Goal: Task Accomplishment & Management: Use online tool/utility

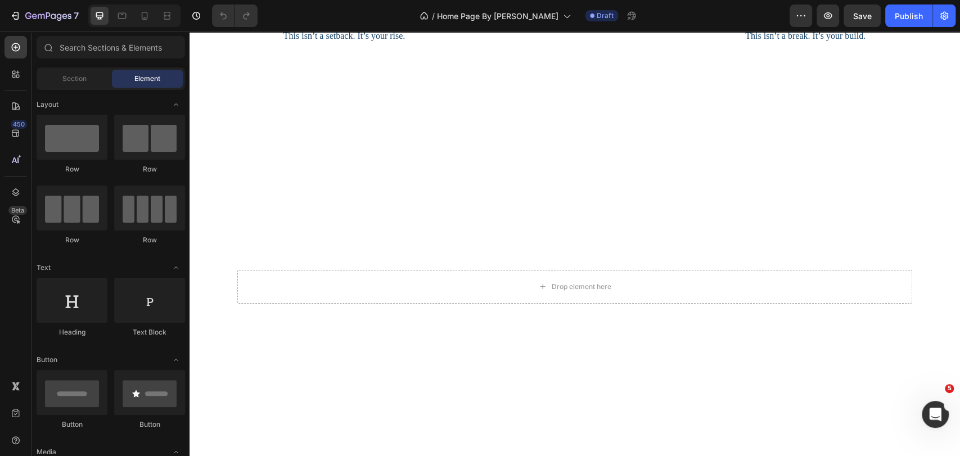
scroll to position [3626, 0]
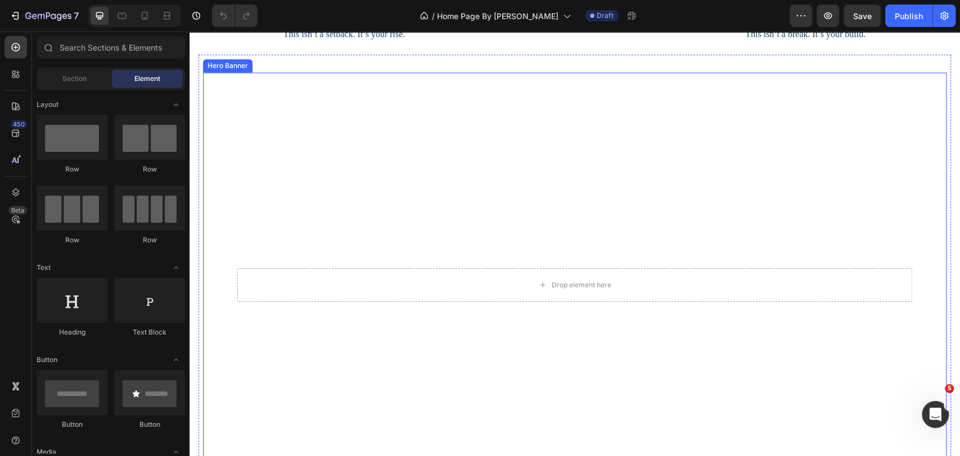
click at [334, 320] on video "Background Image" at bounding box center [575, 282] width 744 height 419
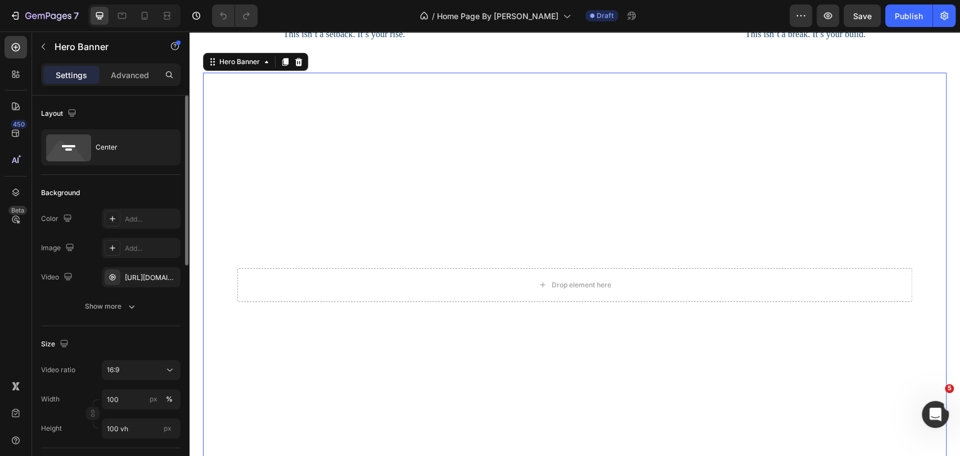
scroll to position [125, 0]
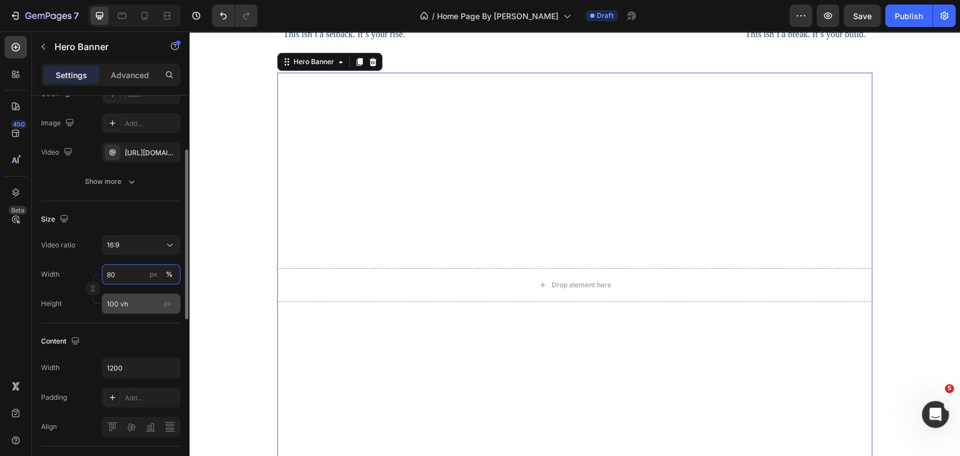
type input "80"
click at [127, 299] on input "100 vh" at bounding box center [141, 304] width 79 height 20
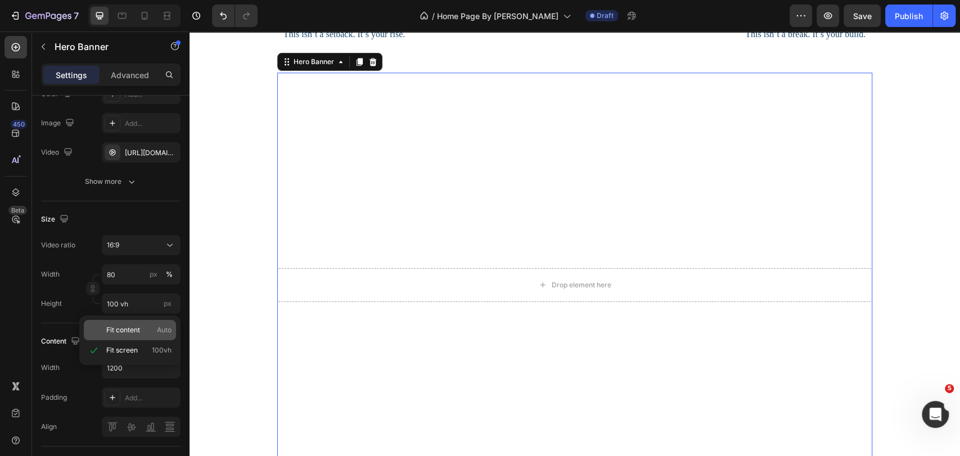
click at [117, 334] on span "Fit content" at bounding box center [123, 330] width 34 height 10
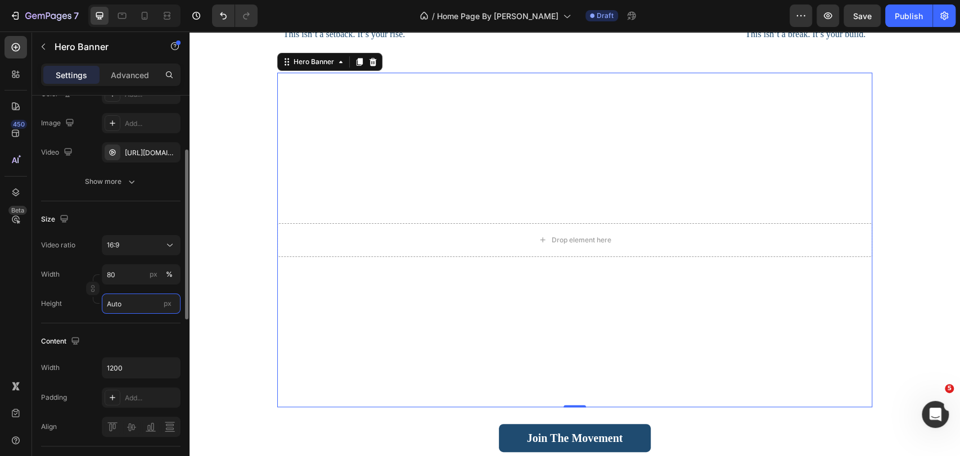
click at [137, 298] on input "Auto" at bounding box center [141, 304] width 79 height 20
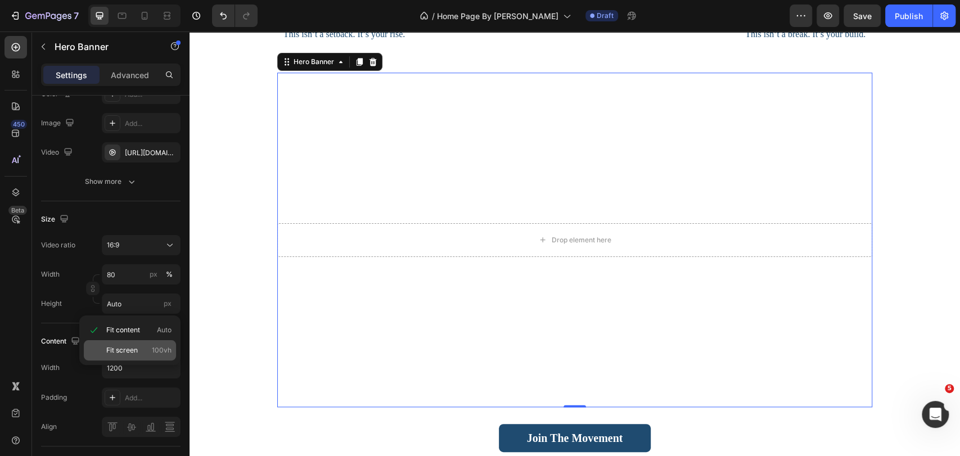
click at [133, 349] on span "Fit screen" at bounding box center [122, 350] width 32 height 10
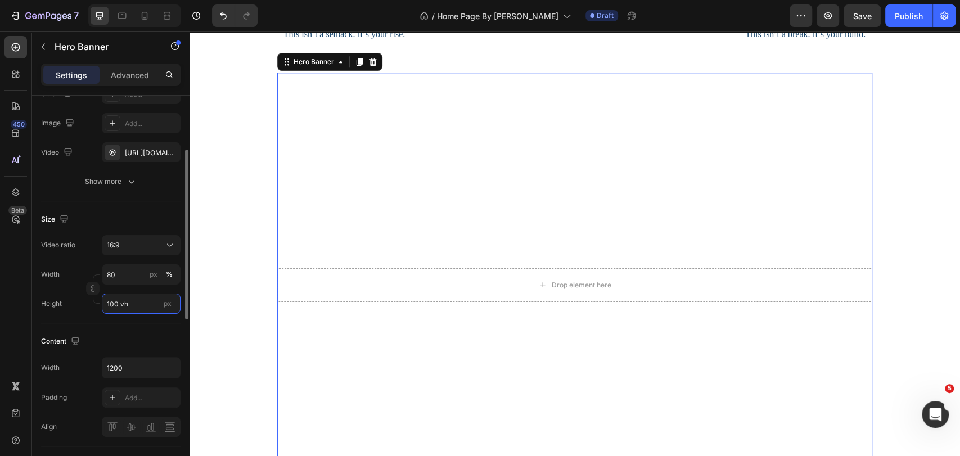
click at [139, 301] on input "100 vh" at bounding box center [141, 304] width 79 height 20
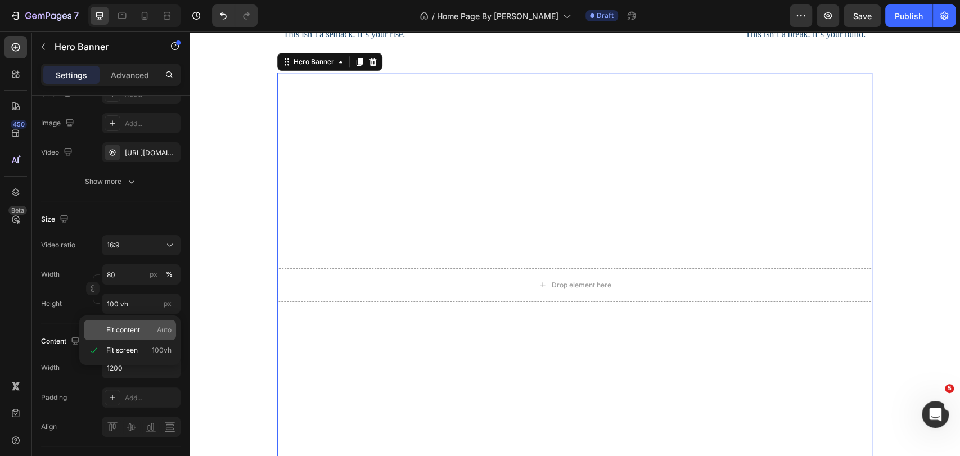
click at [135, 336] on div "Fit content Auto" at bounding box center [130, 330] width 92 height 20
type input "Auto"
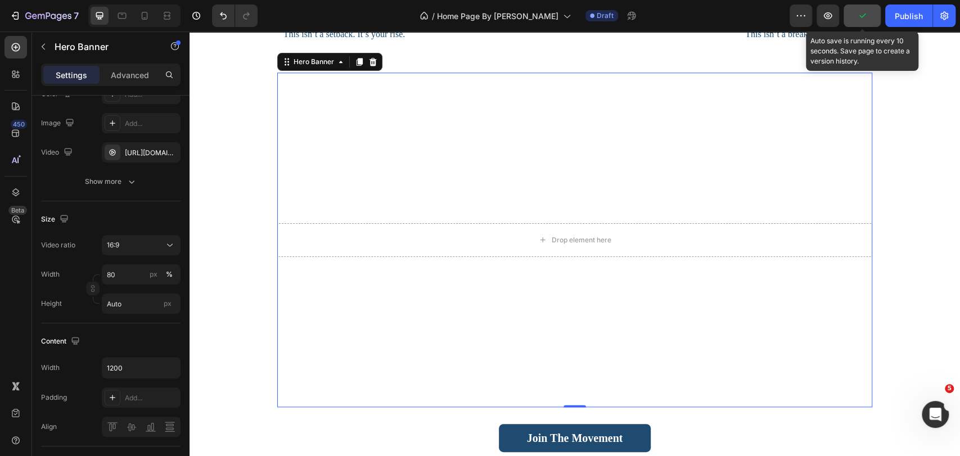
click at [865, 14] on icon "button" at bounding box center [862, 15] width 11 height 11
click at [865, 14] on span "Save" at bounding box center [862, 16] width 19 height 10
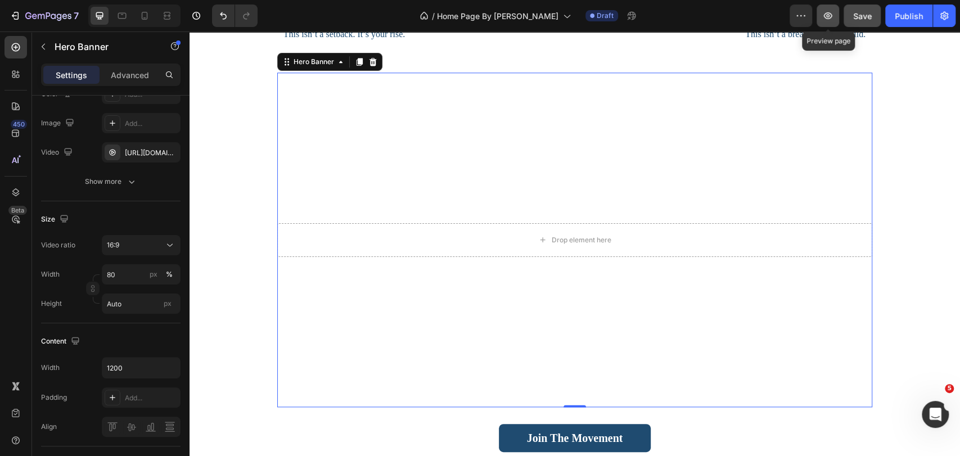
click at [832, 11] on icon "button" at bounding box center [828, 15] width 11 height 11
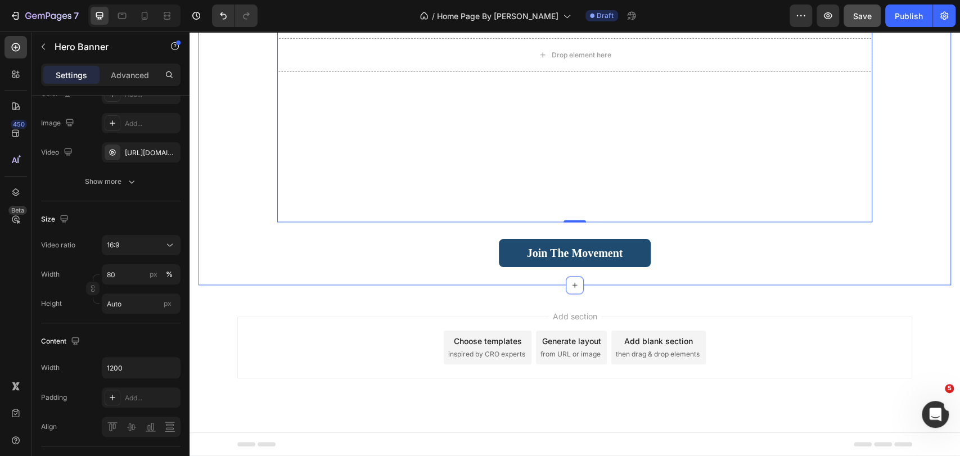
scroll to position [3813, 0]
click at [932, 414] on icon "Open Intercom Messenger" at bounding box center [934, 412] width 8 height 9
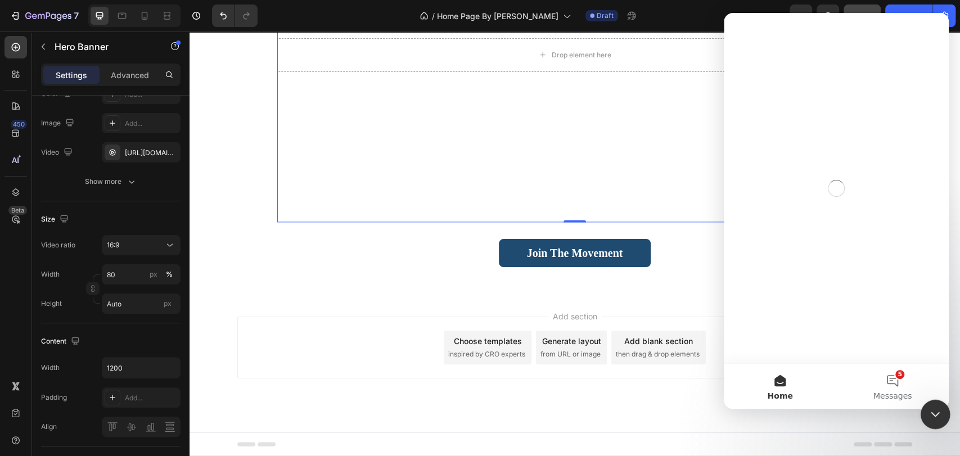
scroll to position [0, 0]
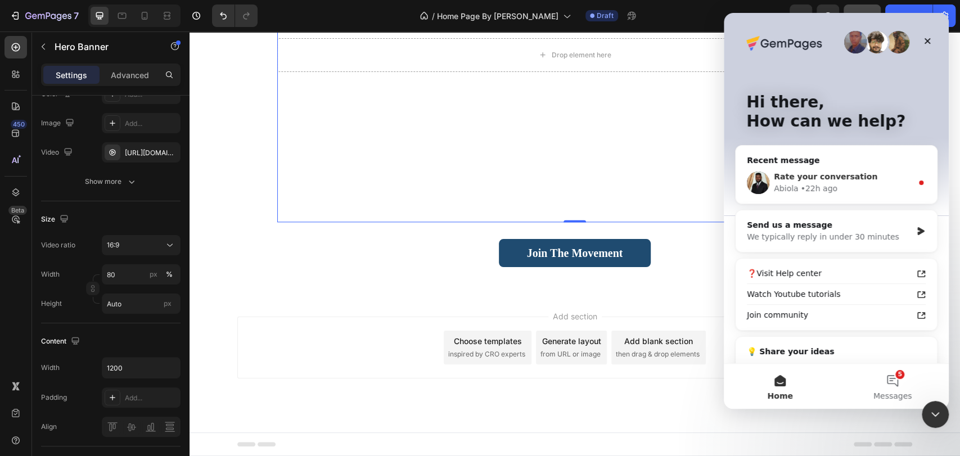
click at [846, 183] on div "Abiola • 22h ago" at bounding box center [843, 189] width 138 height 12
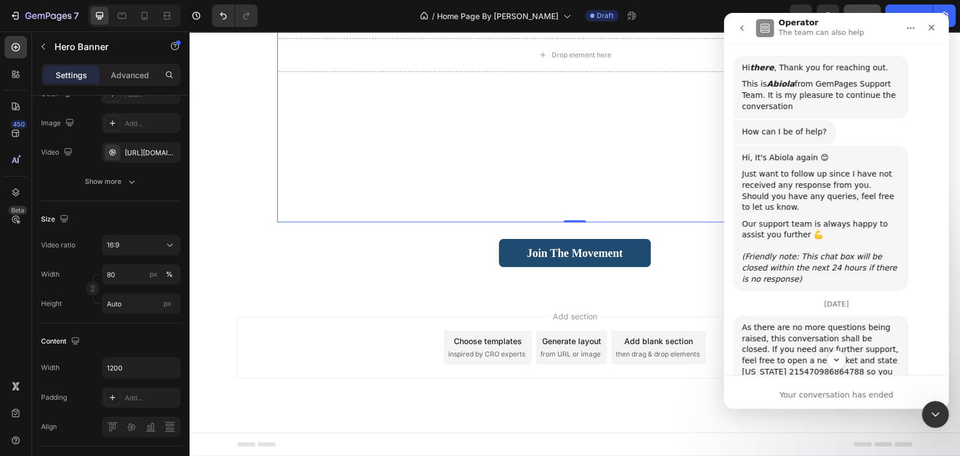
scroll to position [1980, 0]
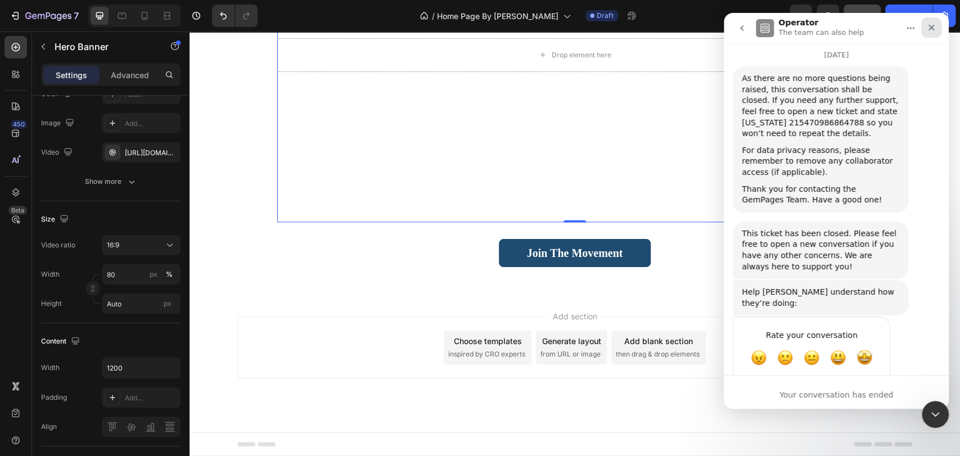
click at [930, 26] on icon "Close" at bounding box center [932, 28] width 6 height 6
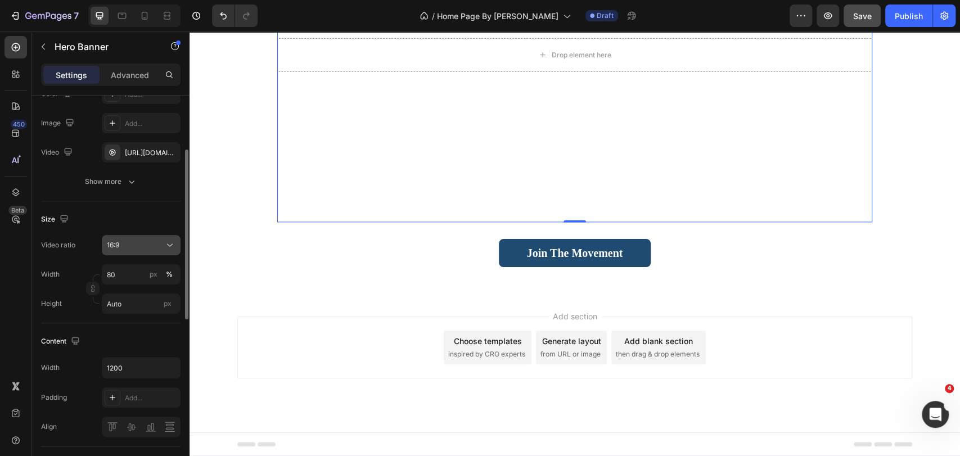
click at [158, 246] on div "16:9" at bounding box center [135, 245] width 57 height 10
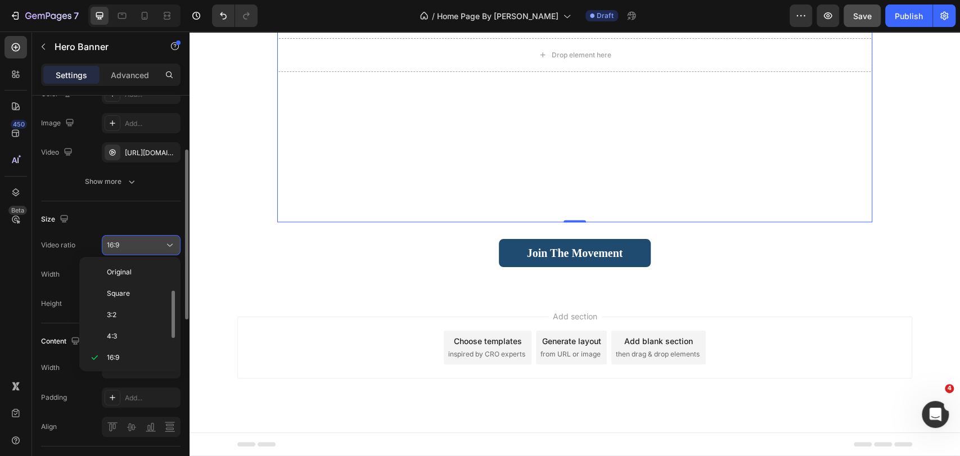
scroll to position [20, 0]
click at [111, 358] on span "21:9" at bounding box center [113, 359] width 12 height 10
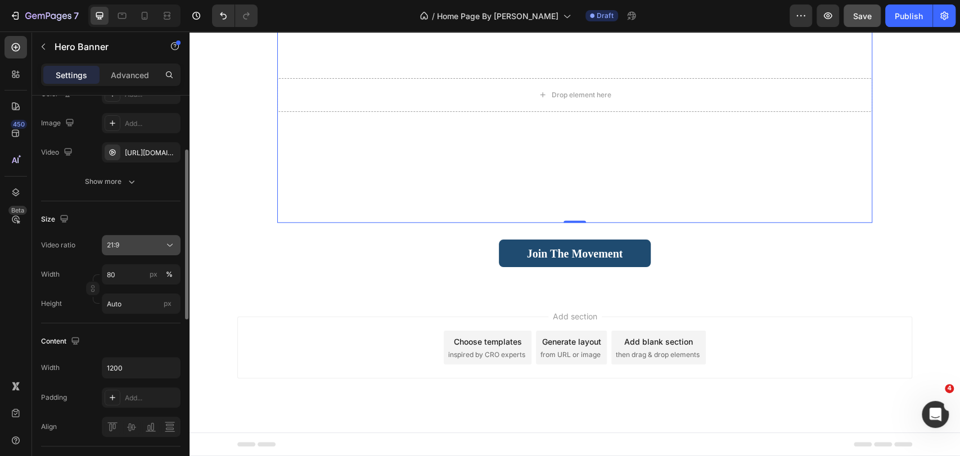
click at [130, 244] on div "21:9" at bounding box center [135, 245] width 57 height 10
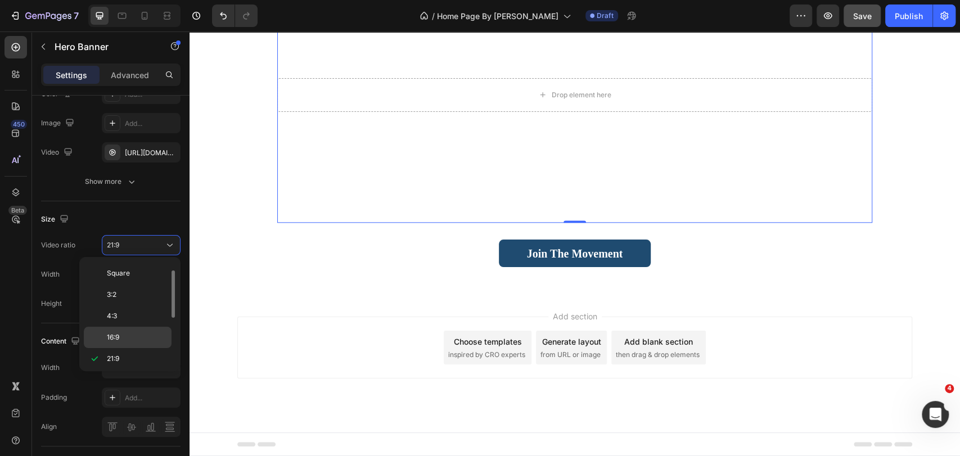
click at [118, 342] on span "16:9" at bounding box center [113, 338] width 12 height 10
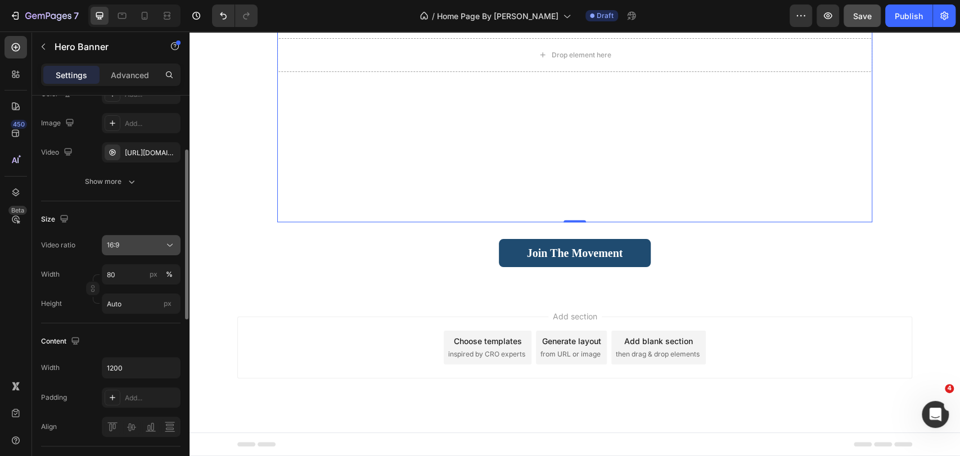
click at [131, 244] on div "16:9" at bounding box center [135, 245] width 57 height 10
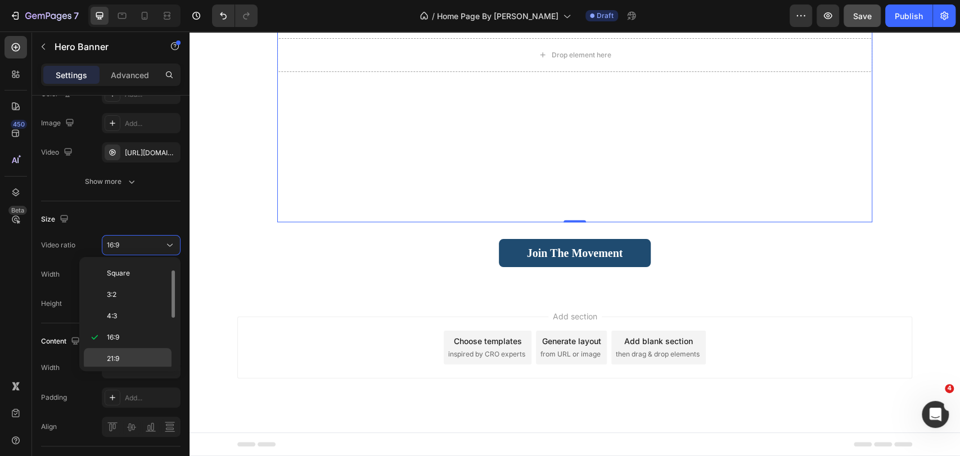
click at [124, 354] on p "21:9" at bounding box center [137, 359] width 60 height 10
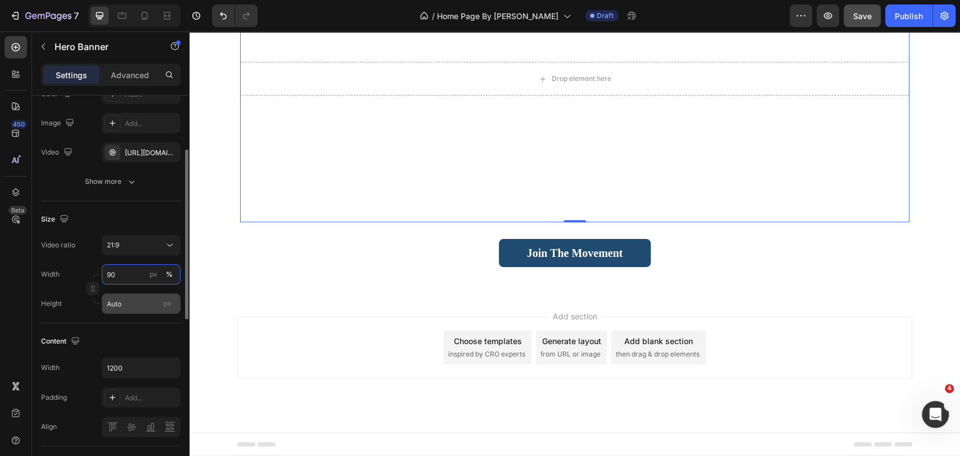
type input "9"
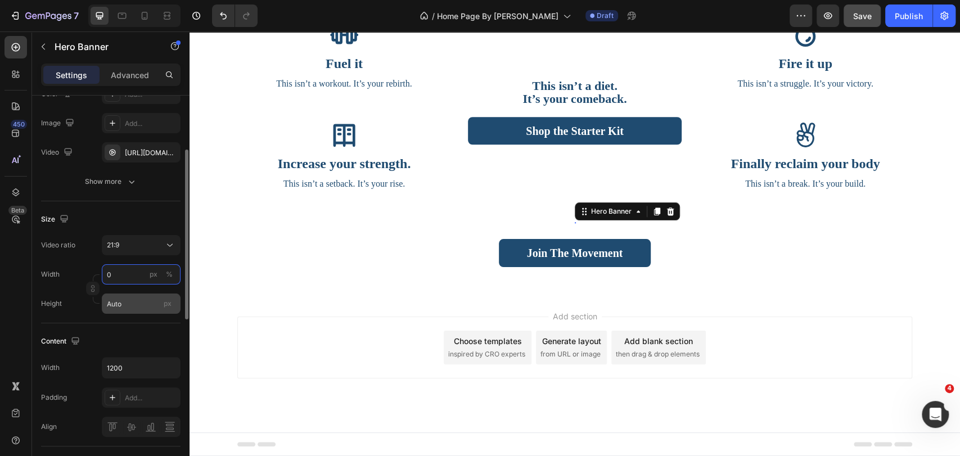
scroll to position [3661, 0]
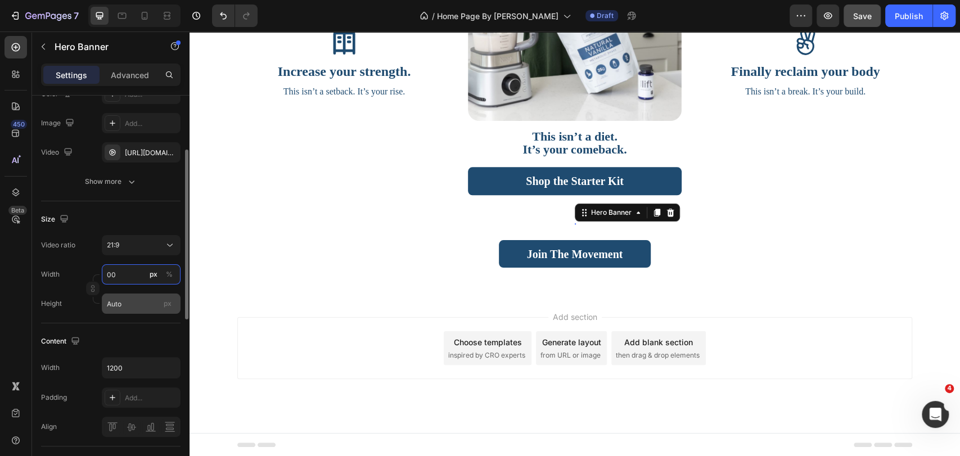
type input "0"
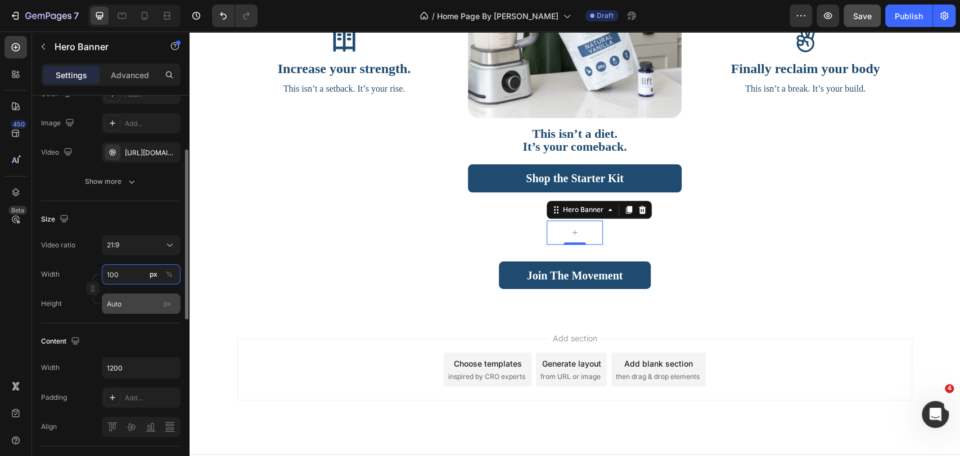
scroll to position [3686, 0]
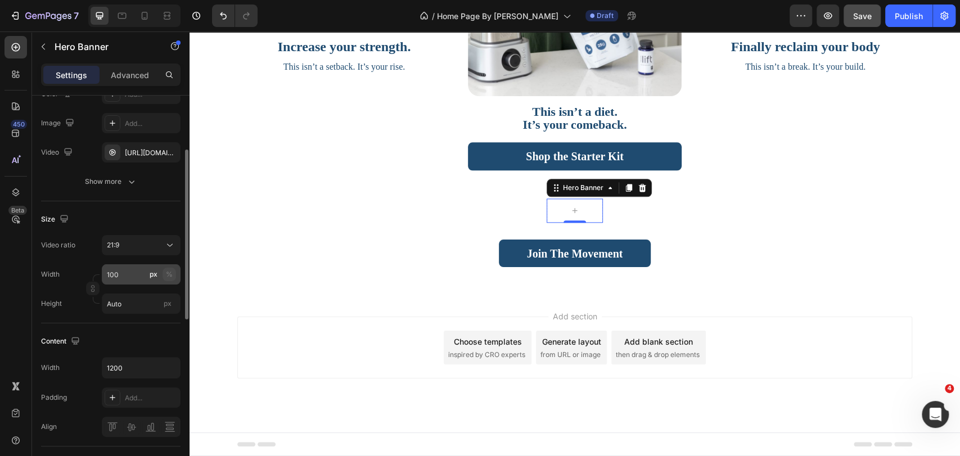
click at [165, 271] on button "%" at bounding box center [170, 275] width 14 height 14
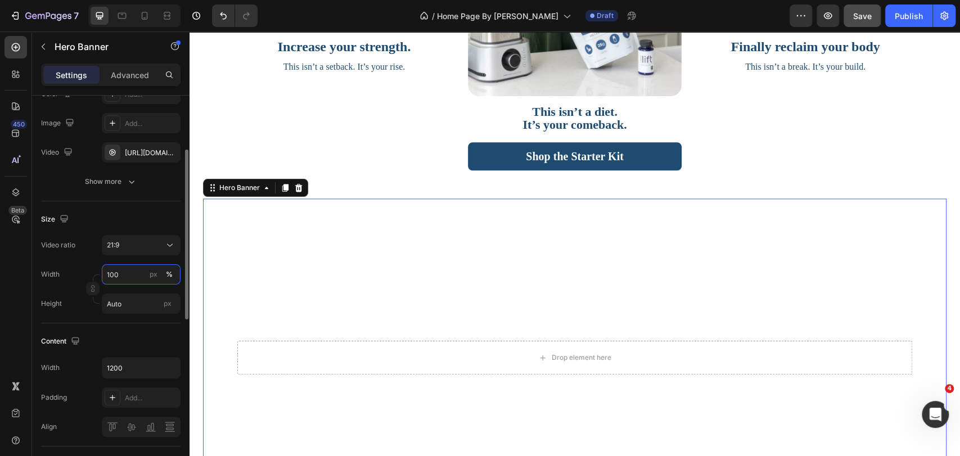
scroll to position [3813, 0]
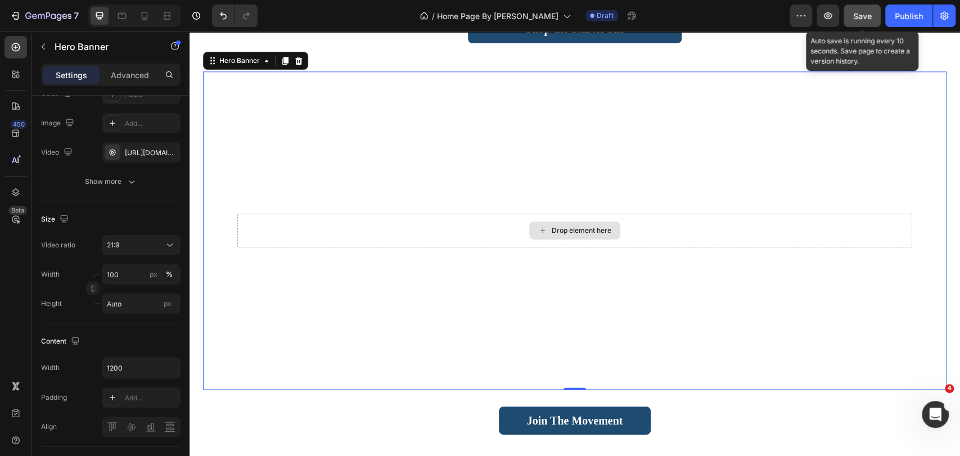
click at [871, 8] on button "Save" at bounding box center [862, 16] width 37 height 23
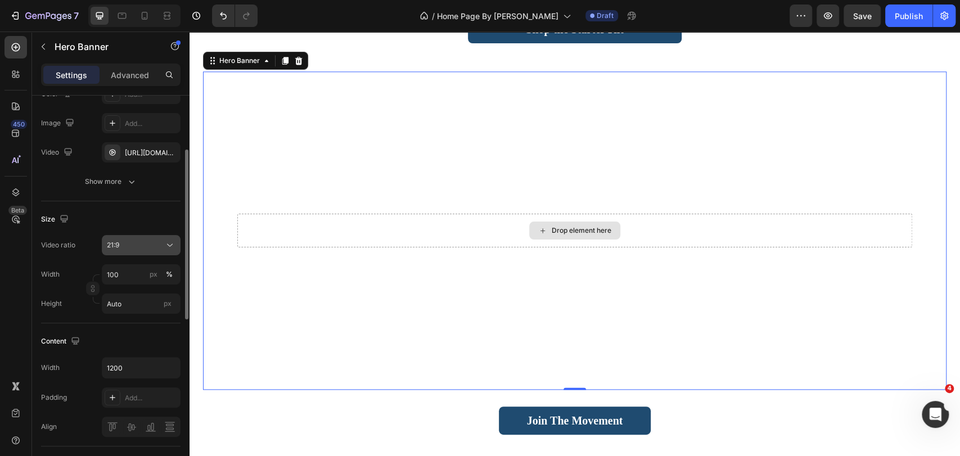
click at [167, 248] on icon at bounding box center [169, 245] width 11 height 11
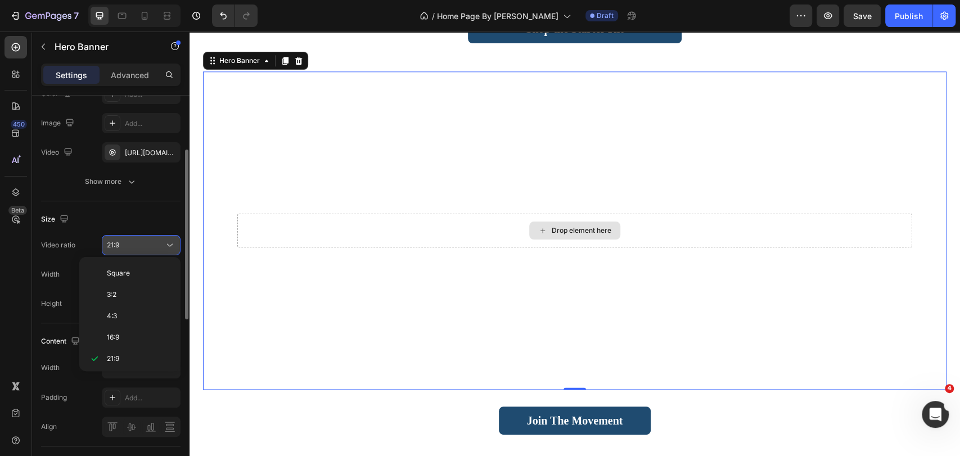
click at [167, 244] on icon at bounding box center [170, 245] width 6 height 3
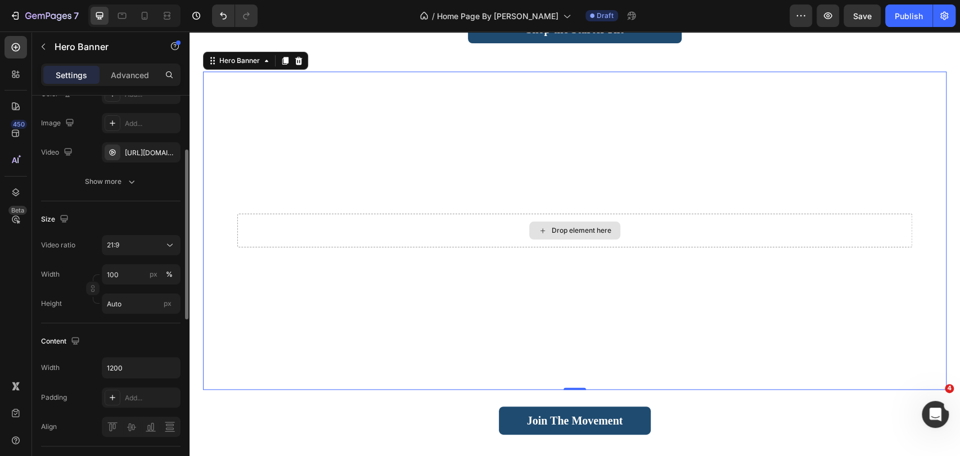
click at [165, 217] on div "Size" at bounding box center [111, 219] width 140 height 18
click at [125, 279] on input "100" at bounding box center [141, 274] width 79 height 20
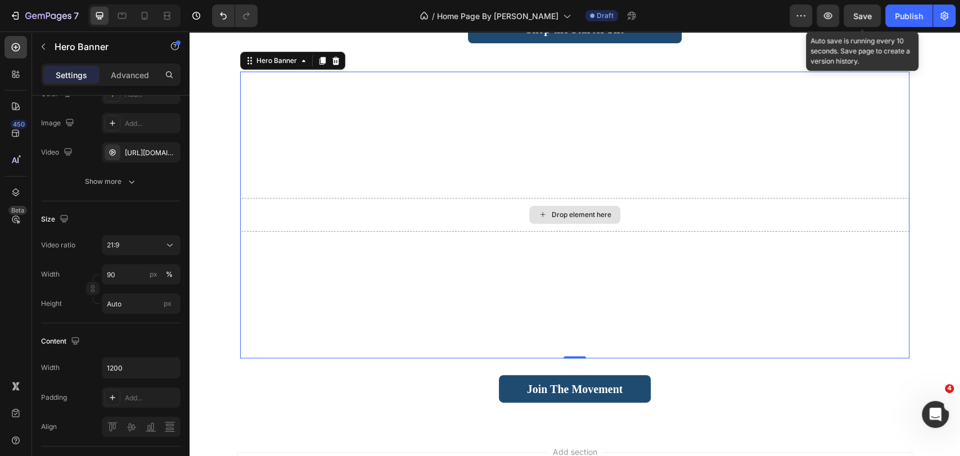
click at [865, 16] on span "Save" at bounding box center [862, 16] width 19 height 10
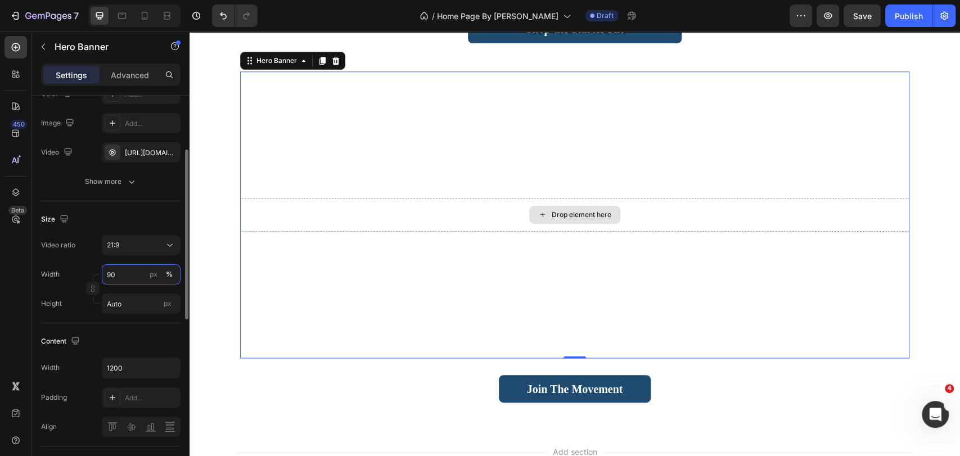
click at [120, 276] on input "90" at bounding box center [141, 274] width 79 height 20
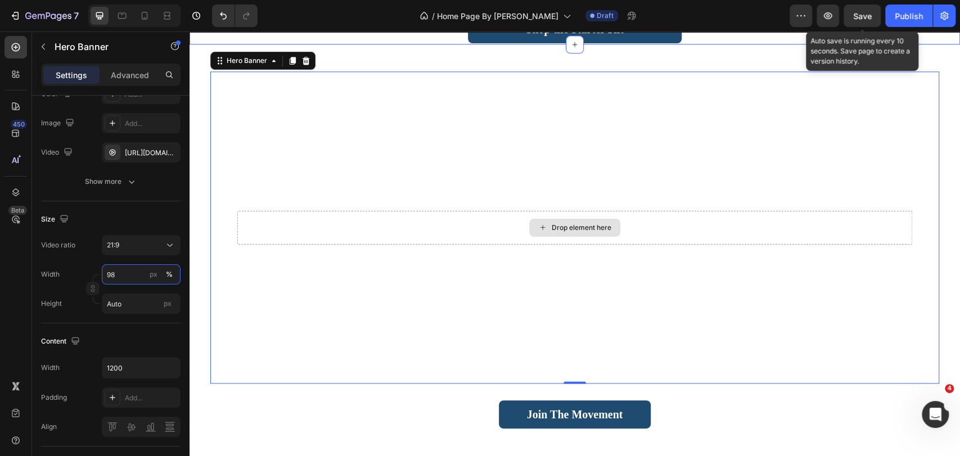
type input "98"
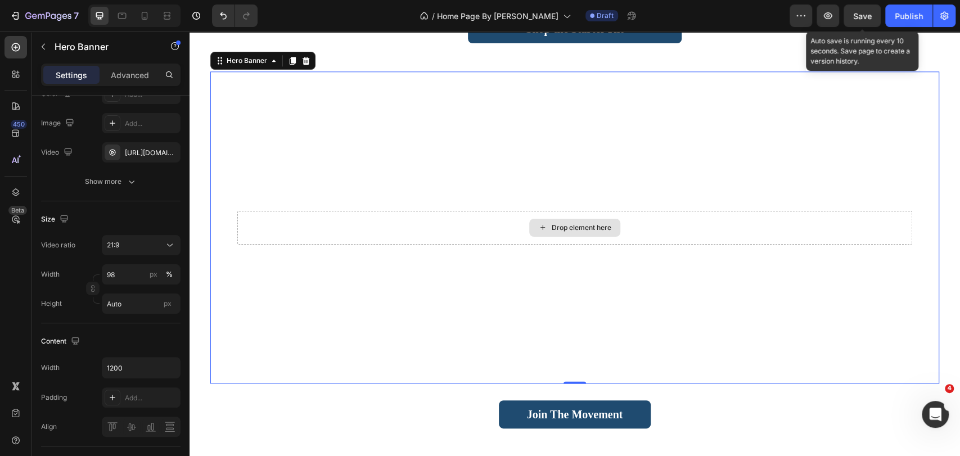
click at [861, 20] on span "Save" at bounding box center [862, 16] width 19 height 10
